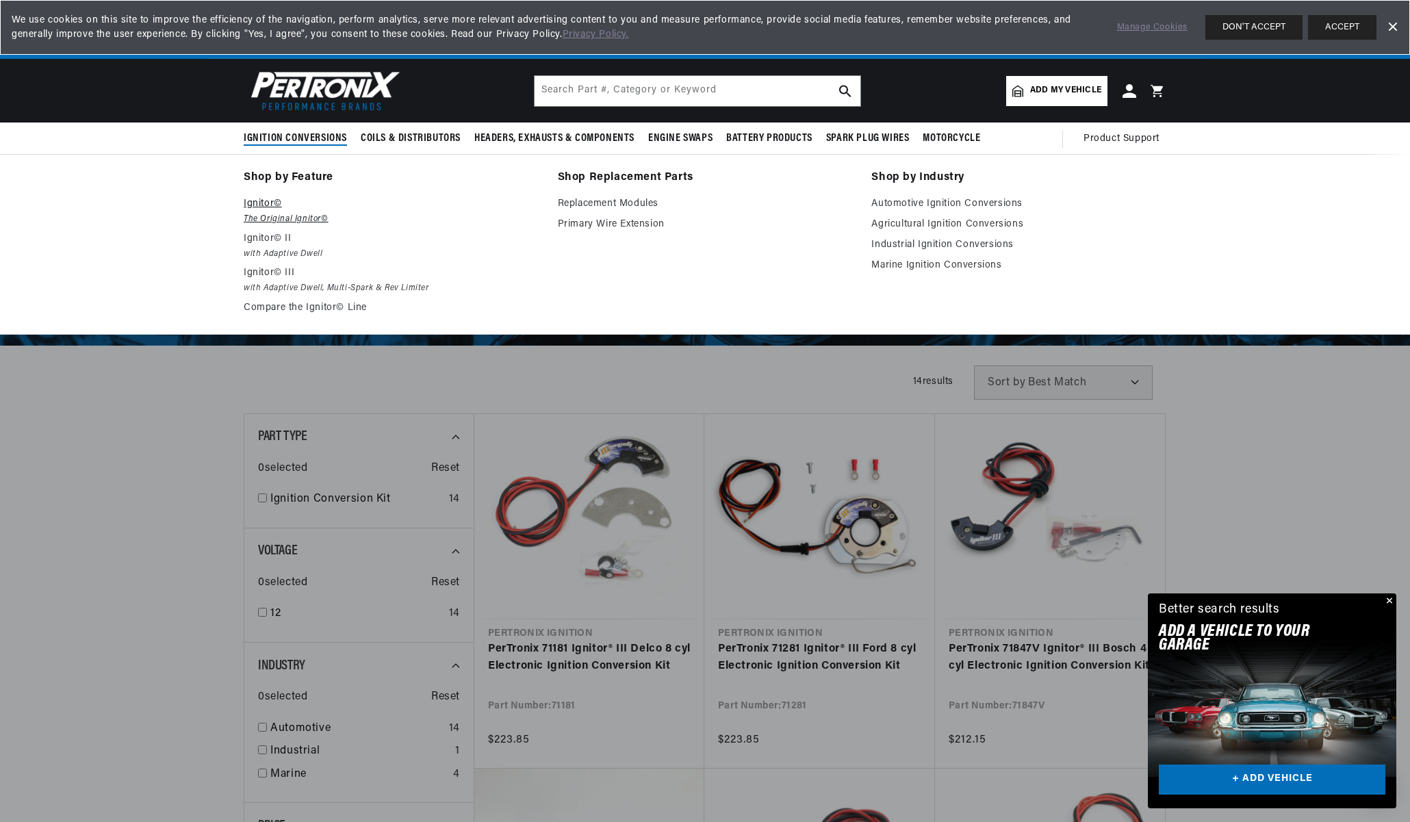
click at [258, 201] on p "Ignitor©" at bounding box center [391, 204] width 295 height 16
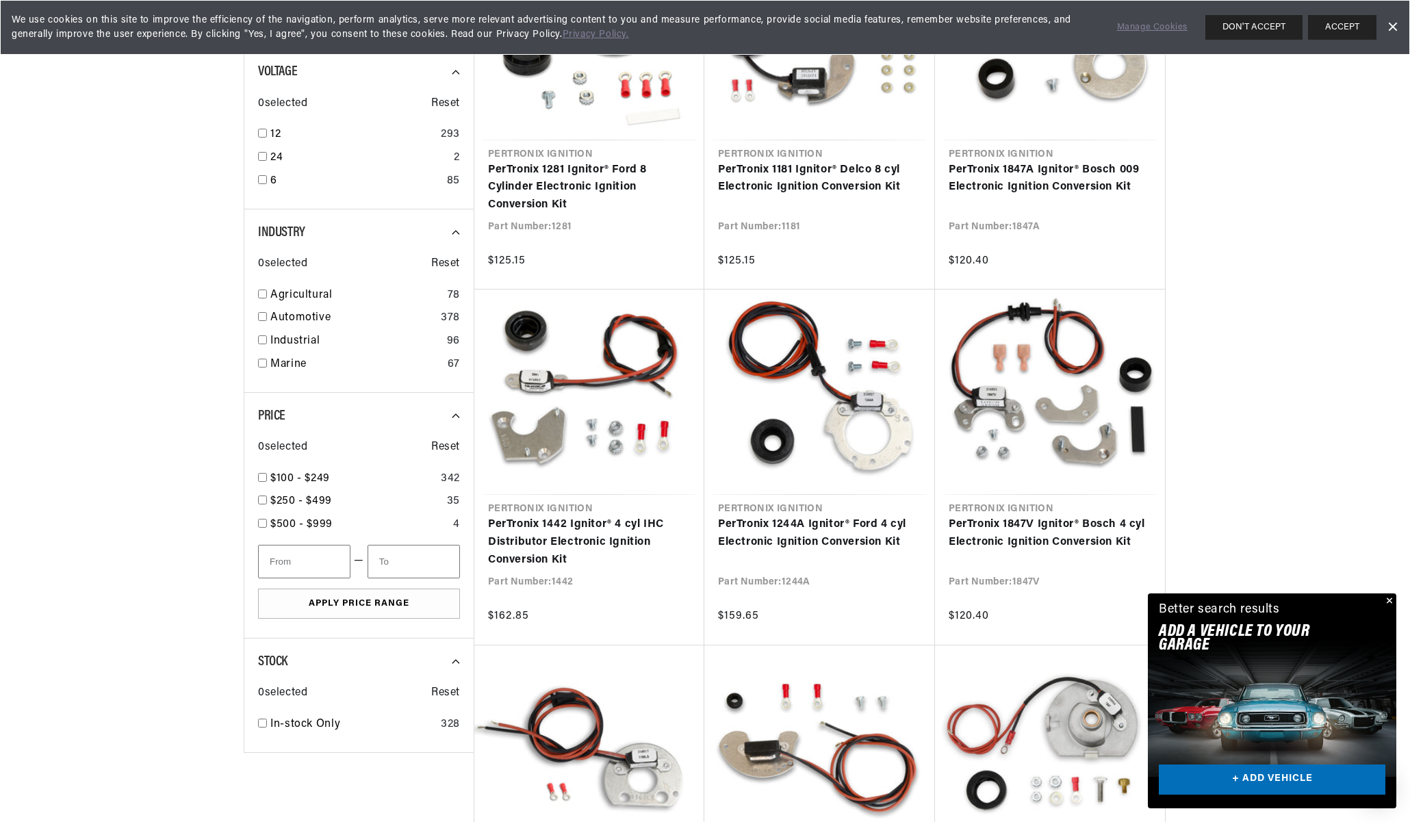
scroll to position [0, 511]
click at [1391, 600] on button "Close" at bounding box center [1388, 601] width 16 height 16
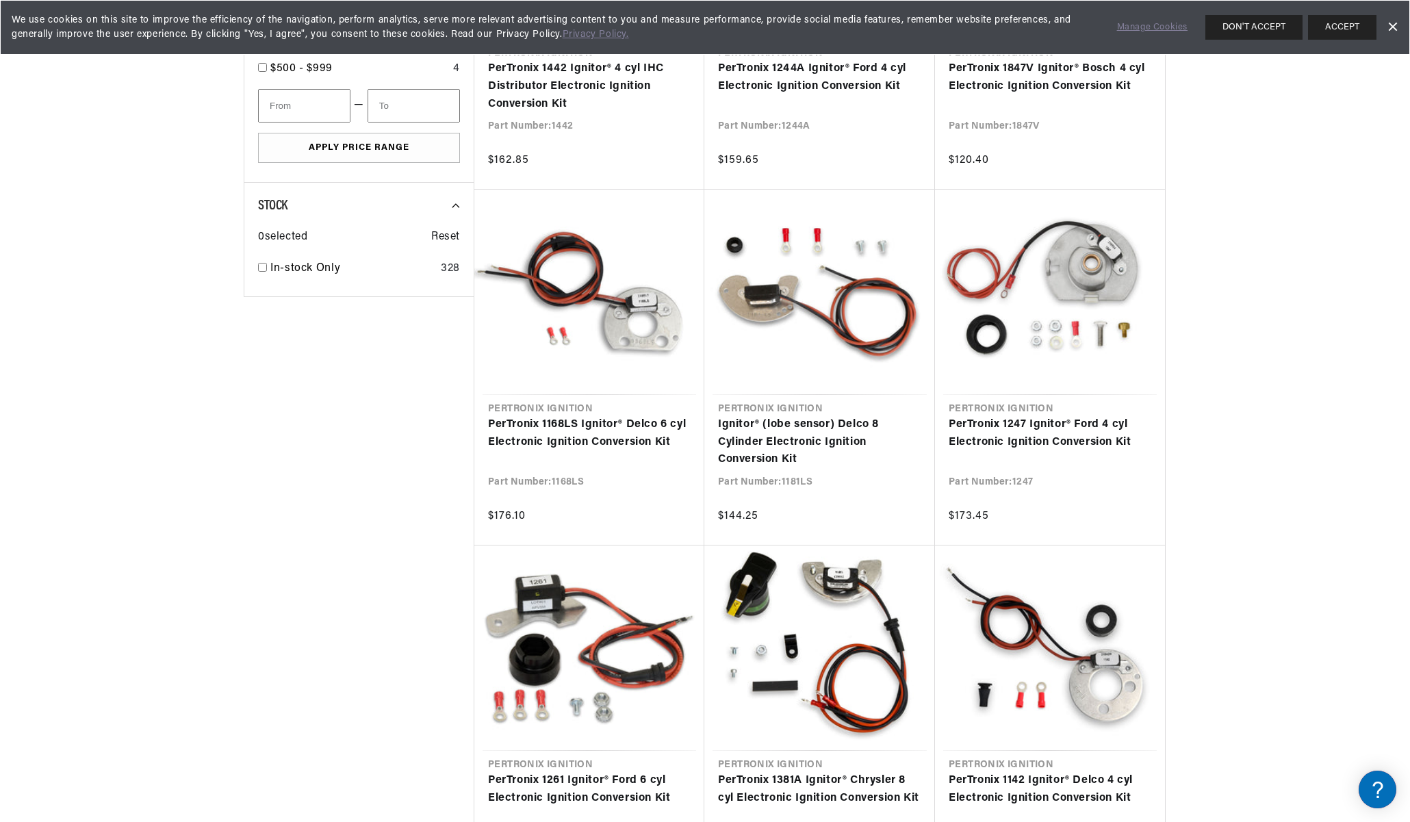
scroll to position [0, 509]
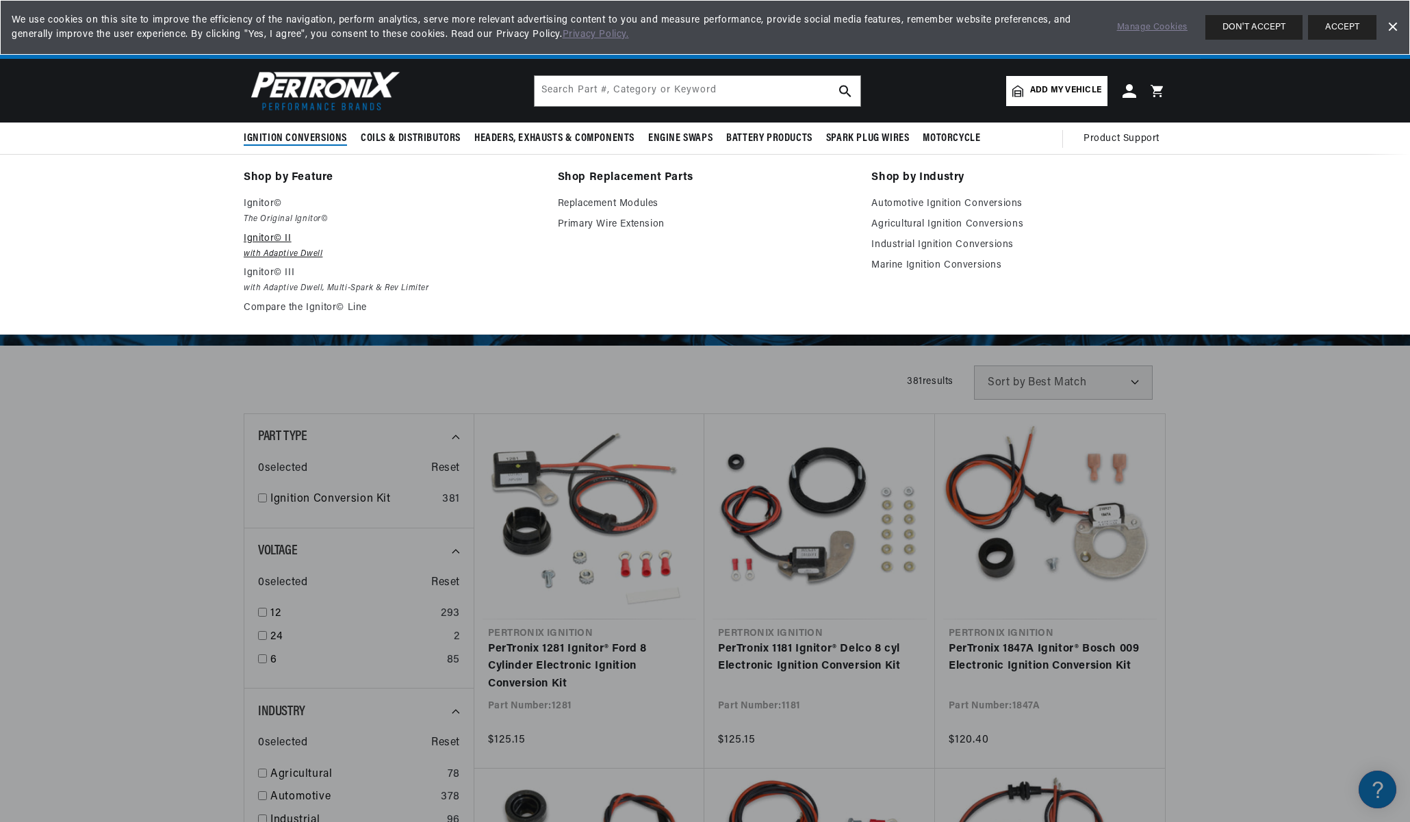
click at [256, 239] on p "Ignitor© II" at bounding box center [391, 239] width 295 height 16
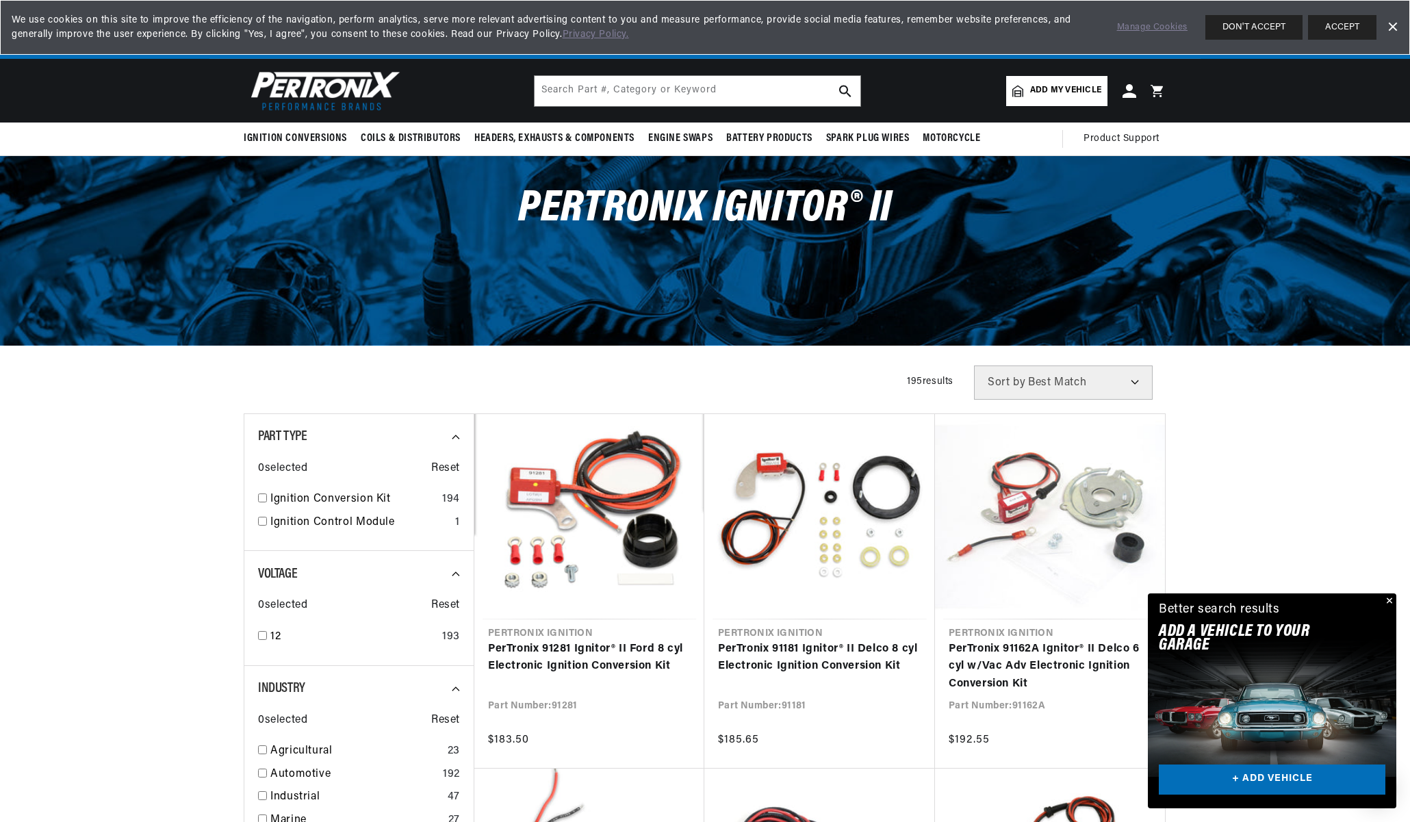
click at [1392, 601] on button "Close" at bounding box center [1388, 601] width 16 height 16
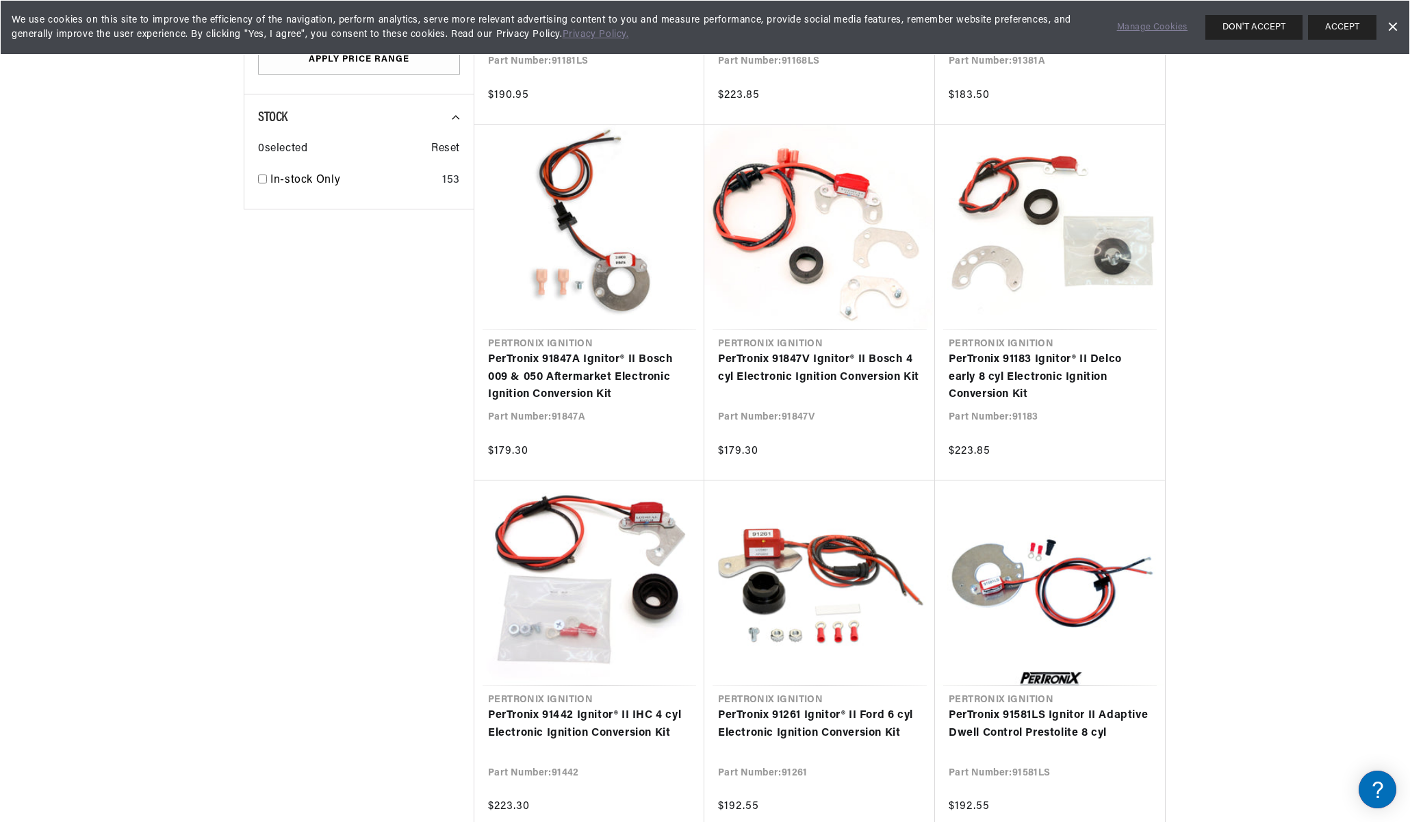
scroll to position [1027, 0]
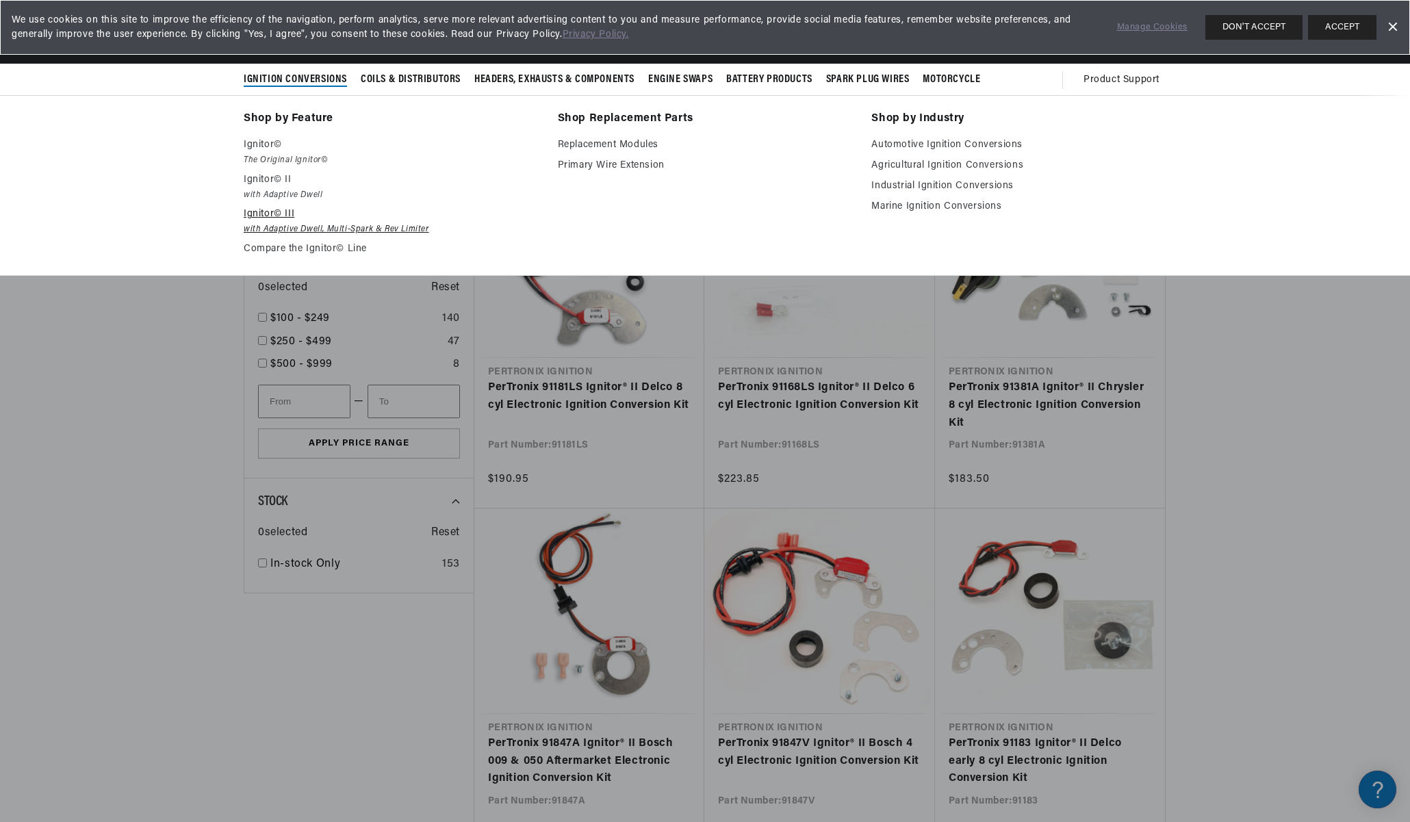
click at [266, 216] on p "Ignitor© III" at bounding box center [391, 214] width 295 height 16
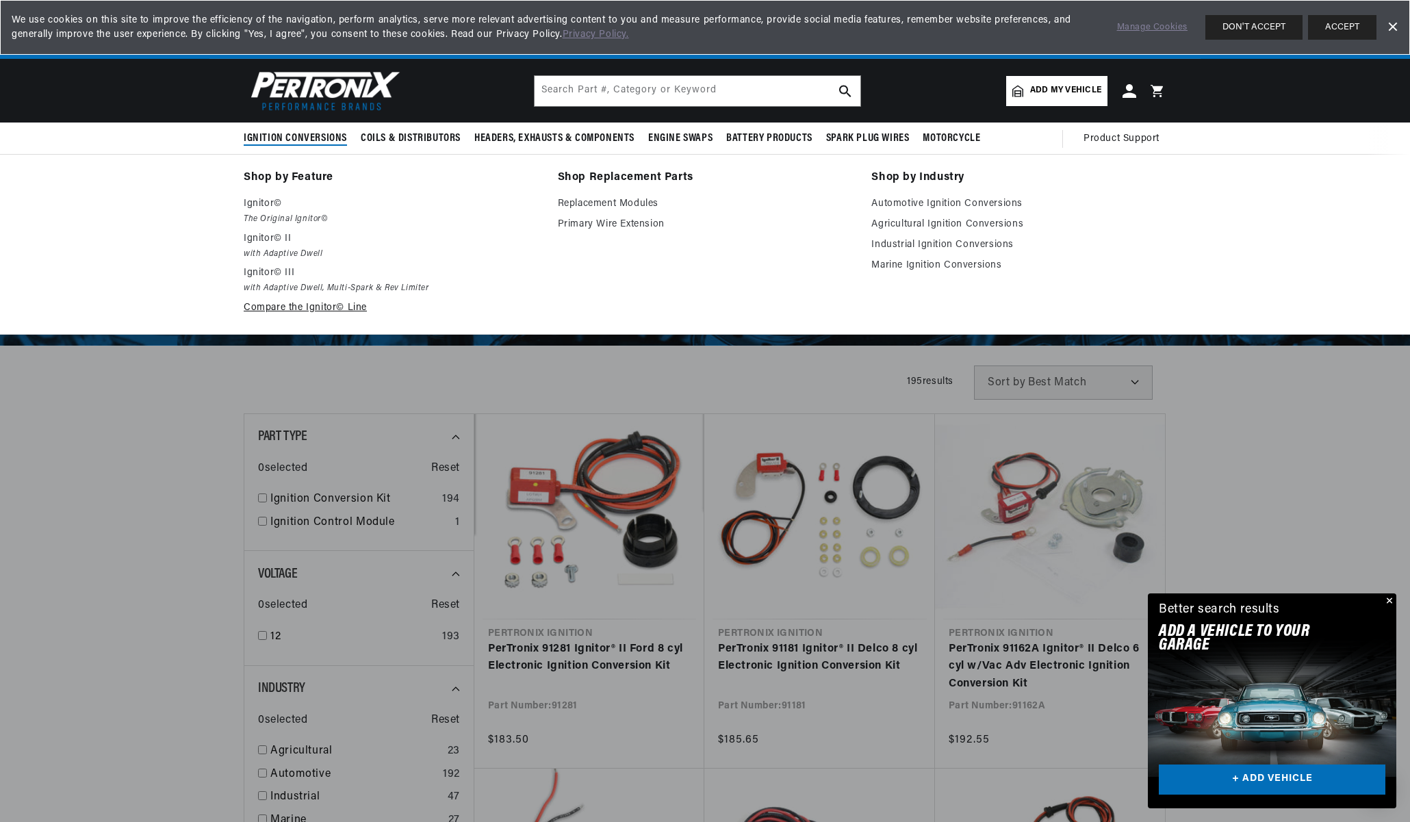
click at [298, 309] on link "Compare the Ignitor© Line" at bounding box center [391, 308] width 295 height 16
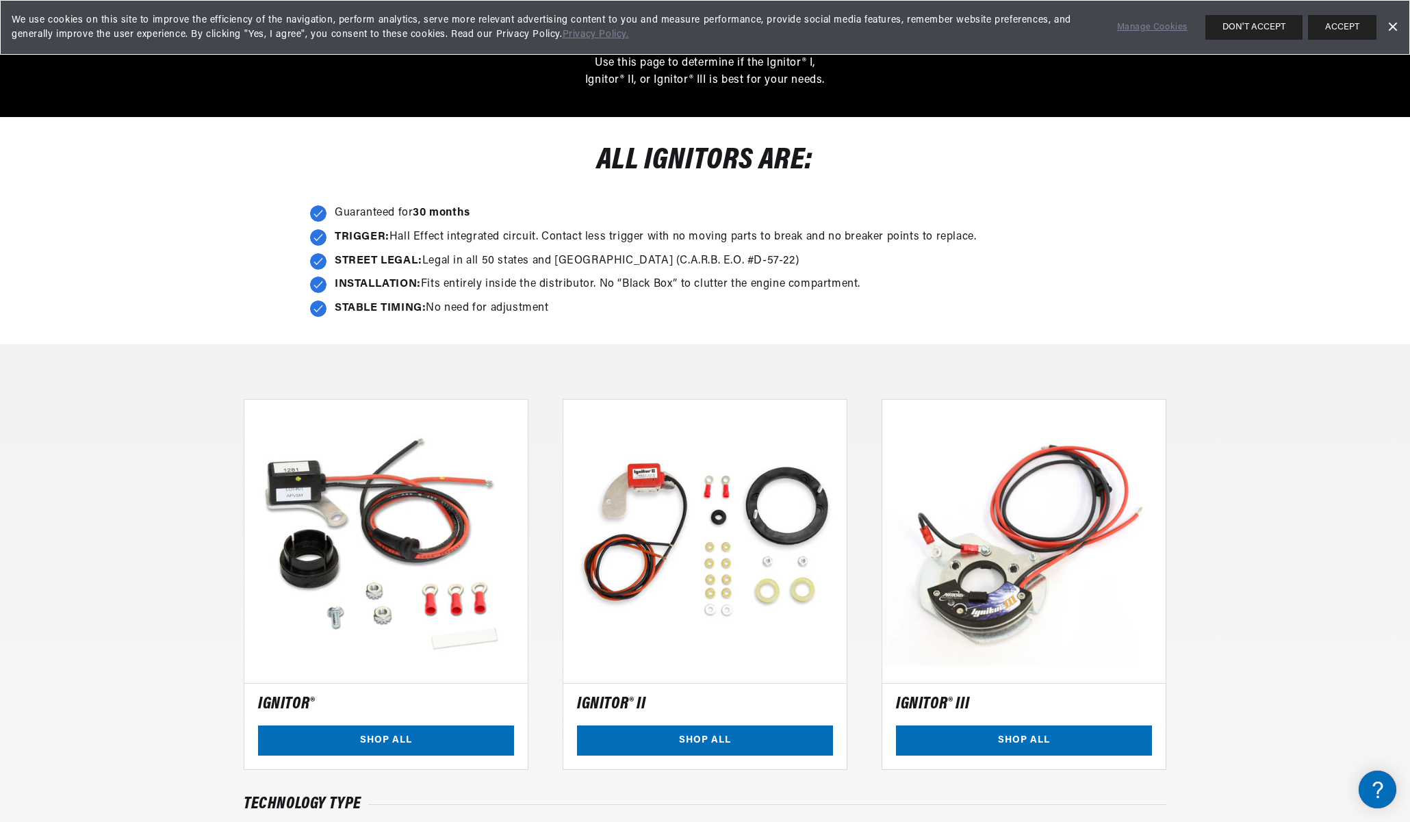
scroll to position [342, 0]
